Goal: Information Seeking & Learning: Learn about a topic

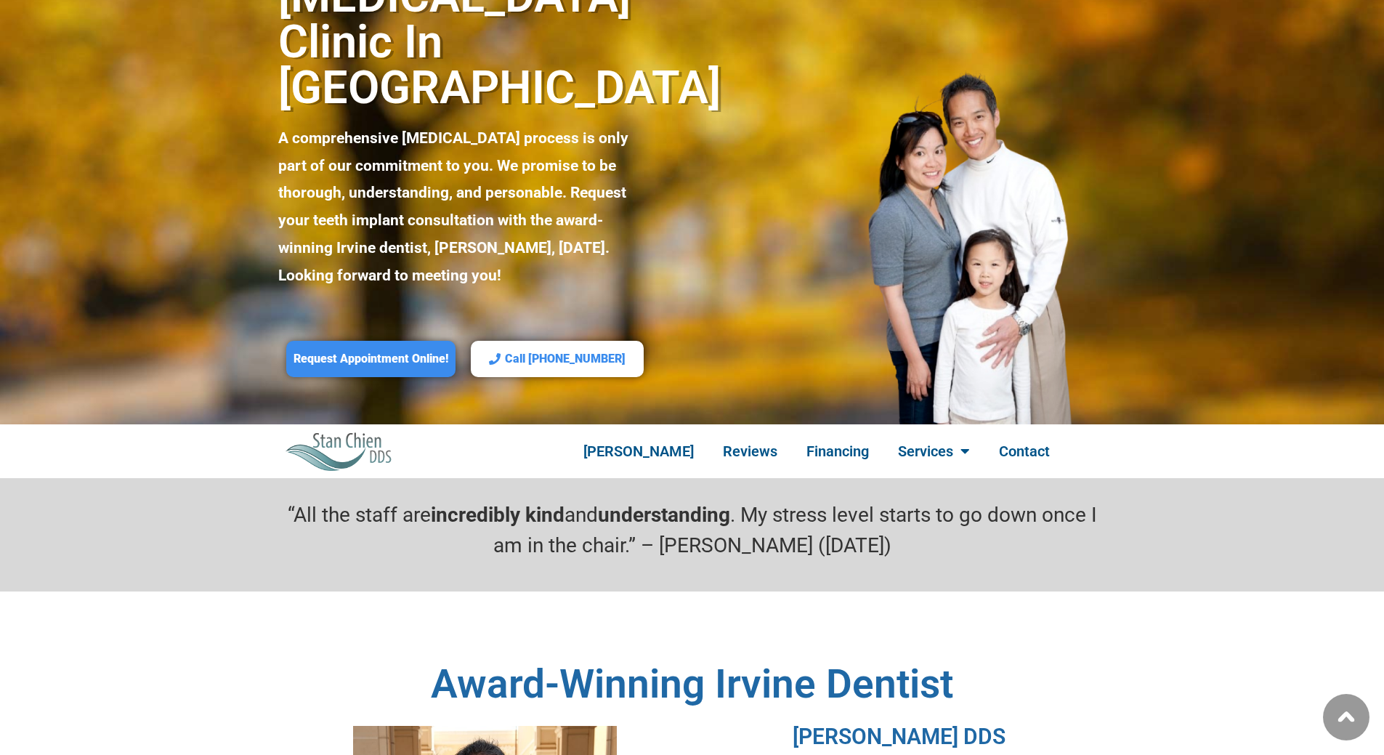
scroll to position [145, 0]
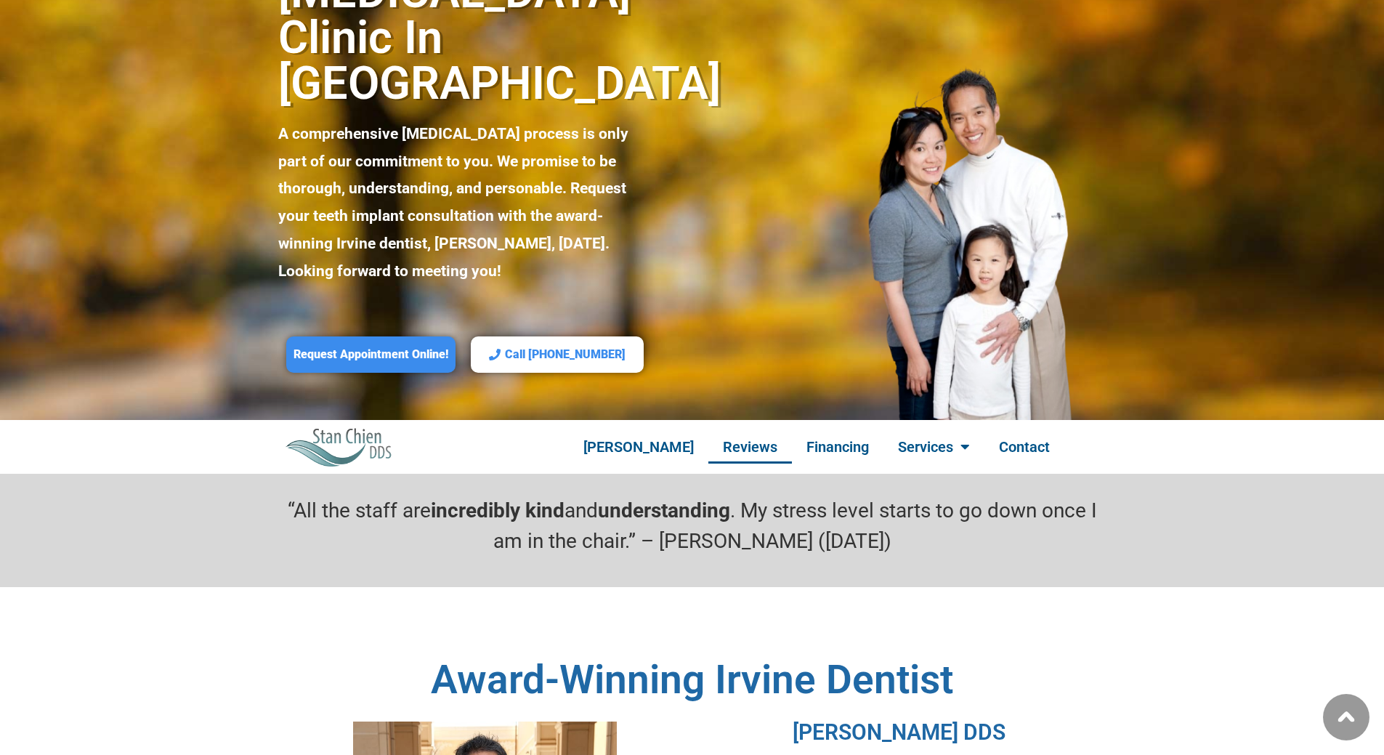
click at [742, 430] on link "Reviews" at bounding box center [750, 446] width 84 height 33
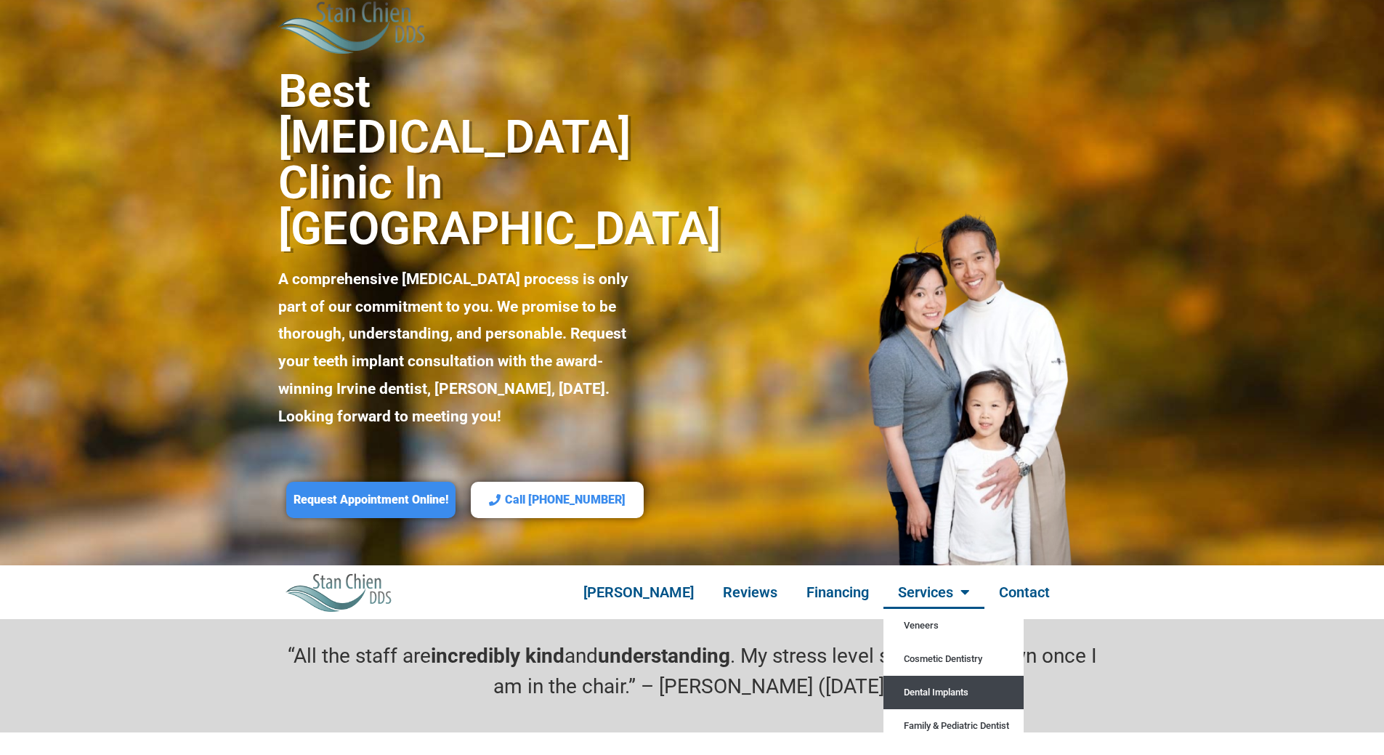
click at [942, 675] on link "Dental Implants" at bounding box center [953, 691] width 140 height 33
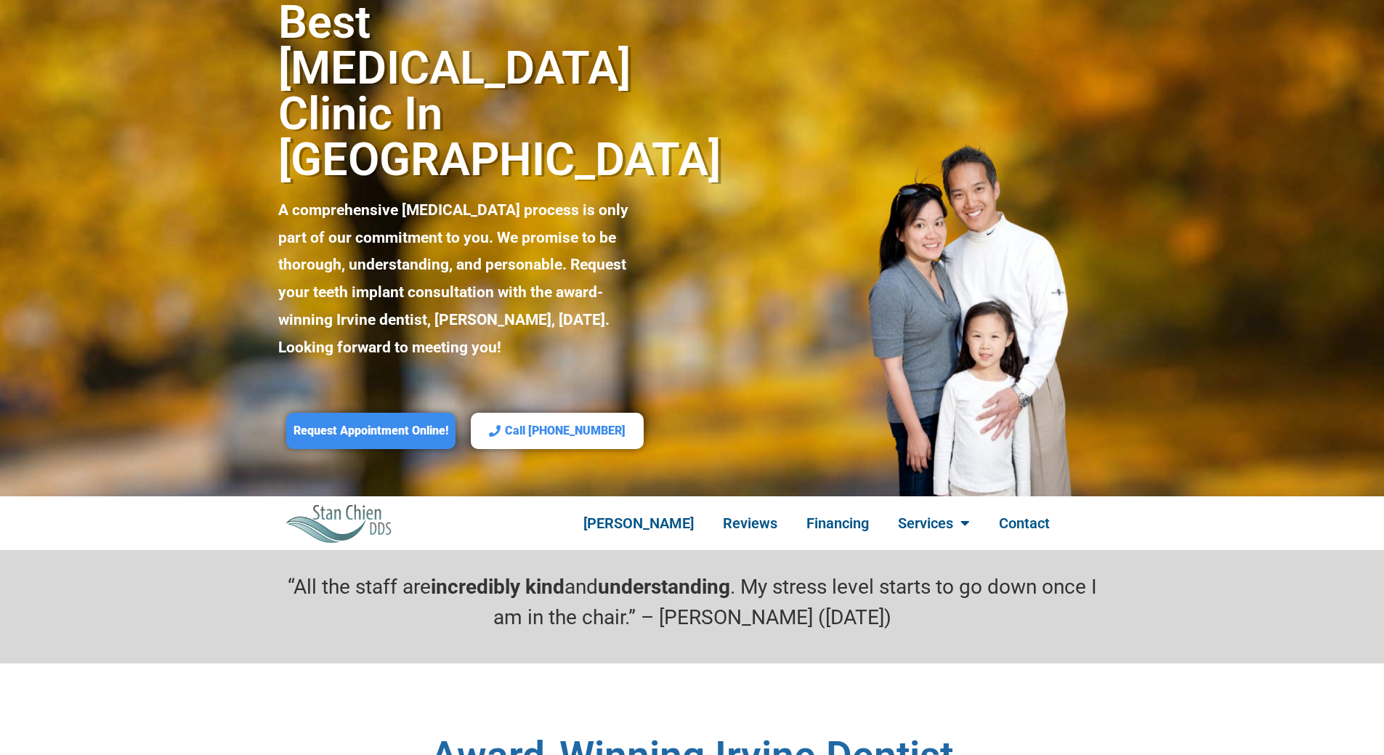
scroll to position [73, 0]
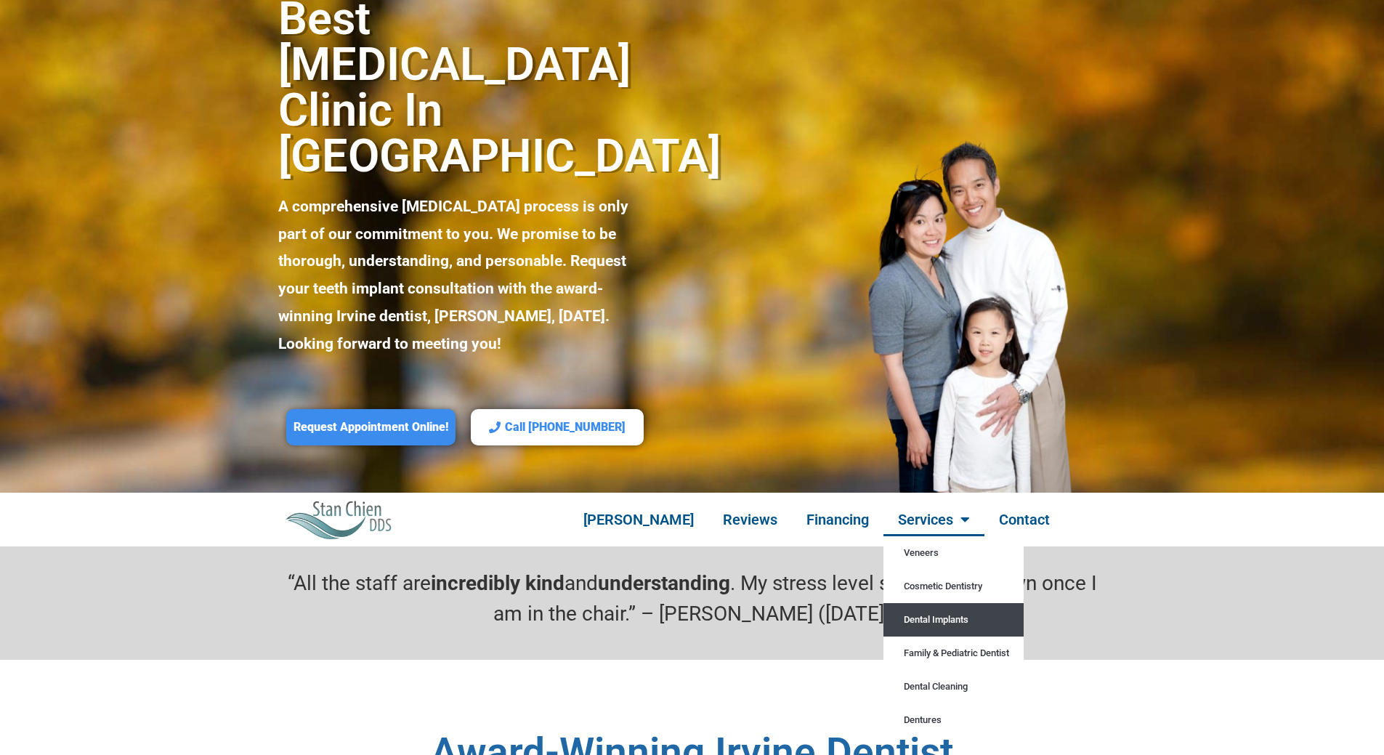
click at [914, 603] on link "Dental Implants" at bounding box center [953, 619] width 140 height 33
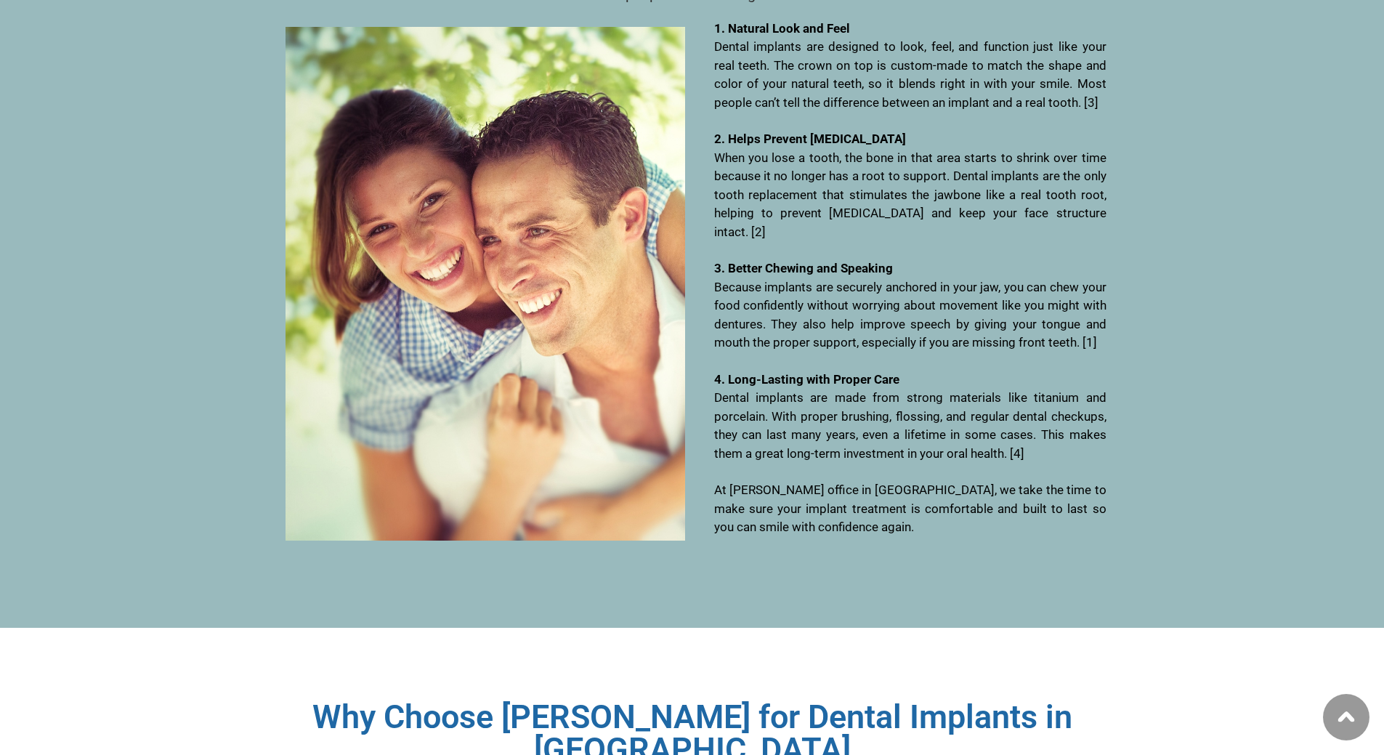
scroll to position [8498, 0]
